Goal: Navigation & Orientation: Go to known website

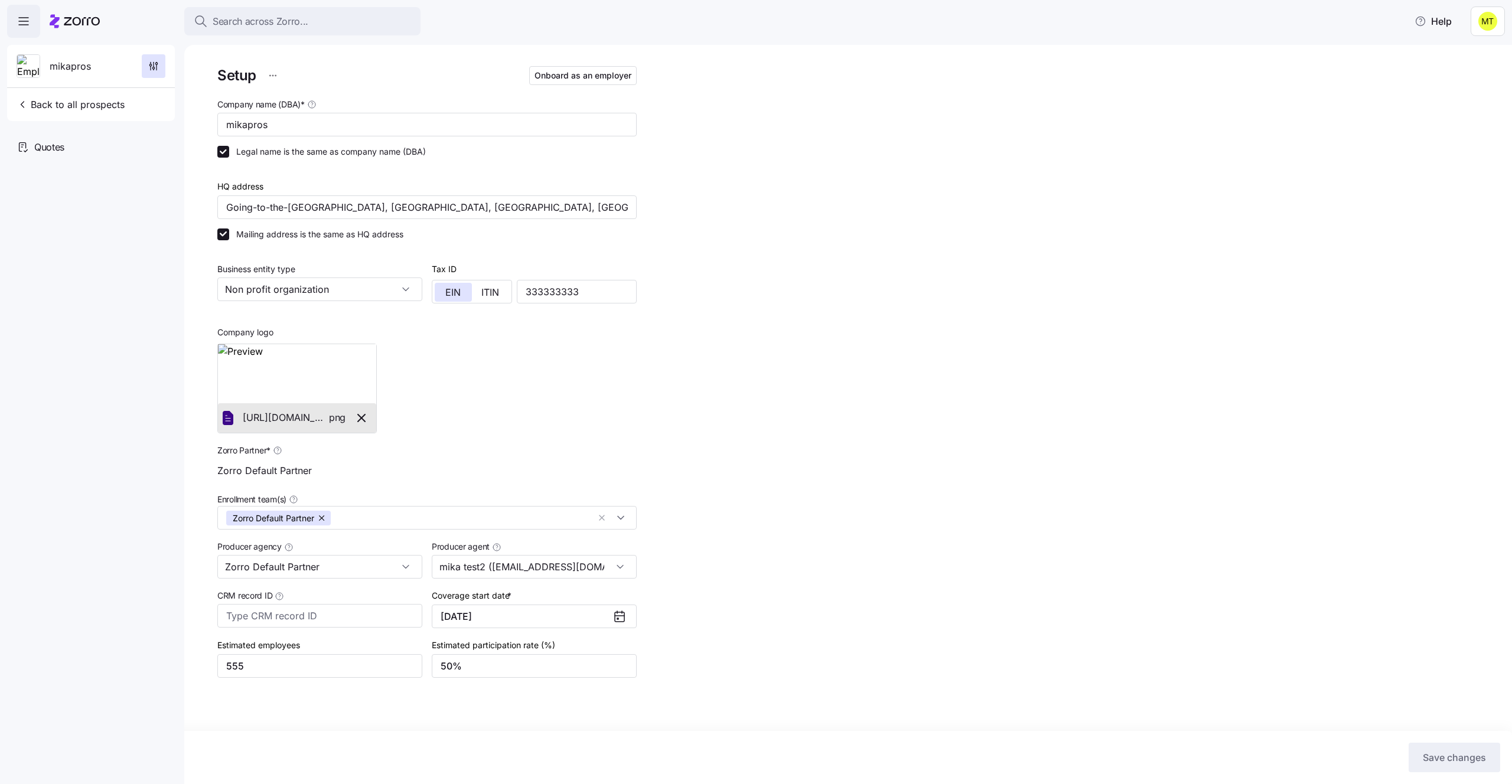
scroll to position [12, 0]
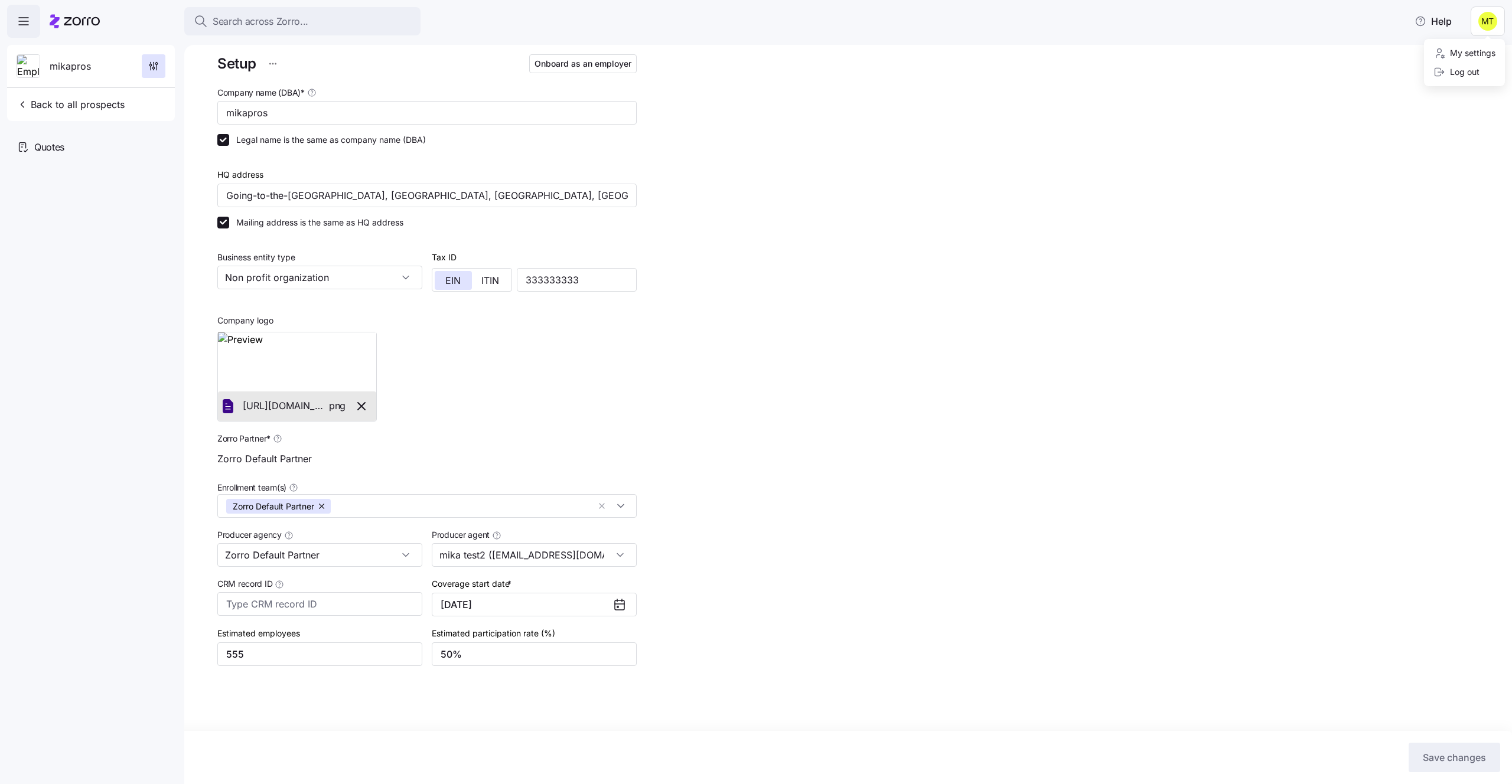
click at [1480, 22] on html "Search across Zorro... Help mikapros Back to all prospects Quotes - new Quotes …" at bounding box center [756, 388] width 1512 height 777
click at [1462, 73] on div "Log out" at bounding box center [1457, 72] width 46 height 13
